Goal: Use online tool/utility

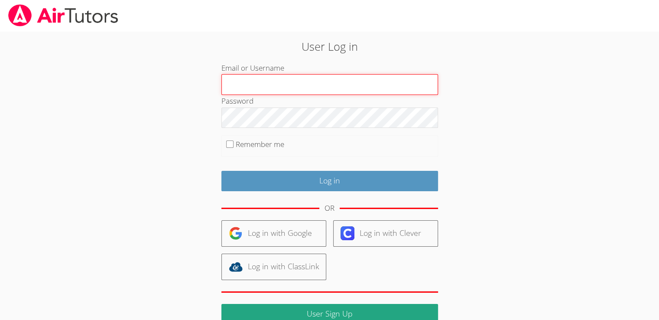
type input "[PERSON_NAME]"
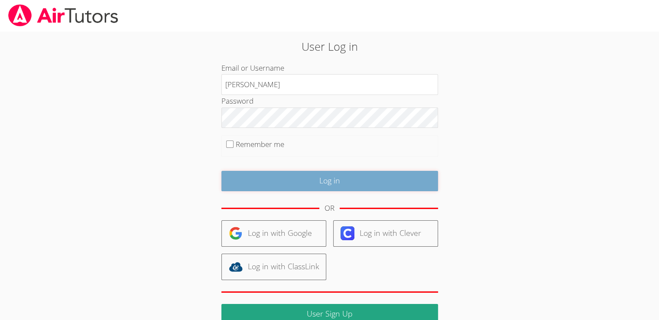
click at [302, 181] on input "Log in" at bounding box center [329, 181] width 217 height 20
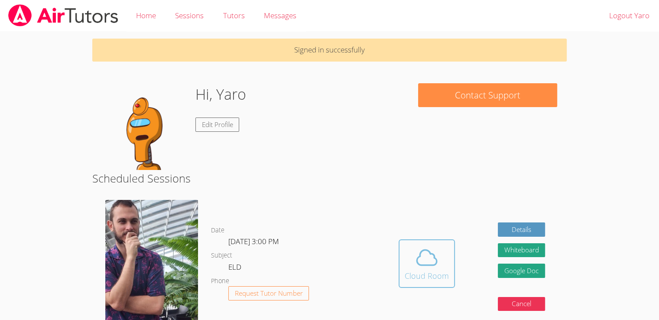
click at [417, 263] on icon at bounding box center [427, 256] width 20 height 15
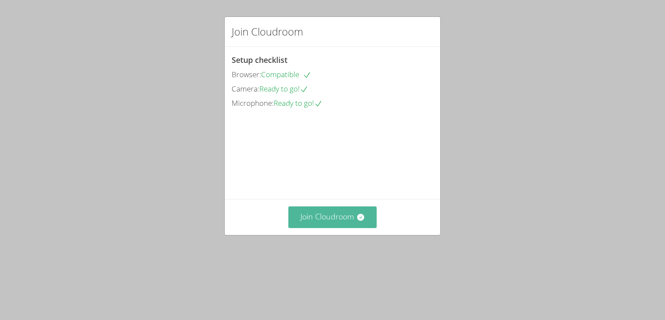
click at [332, 227] on button "Join Cloudroom" at bounding box center [332, 216] width 89 height 21
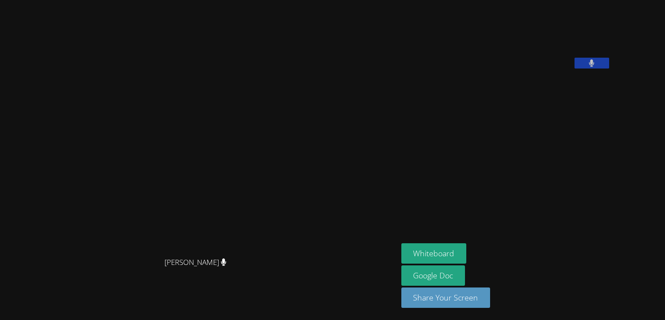
click at [497, 201] on aside "Yaro Slobodianiuk Whiteboard Google Doc Share Your Screen" at bounding box center [506, 160] width 217 height 320
click at [467, 249] on button "Whiteboard" at bounding box center [433, 253] width 65 height 20
